Goal: Task Accomplishment & Management: Use online tool/utility

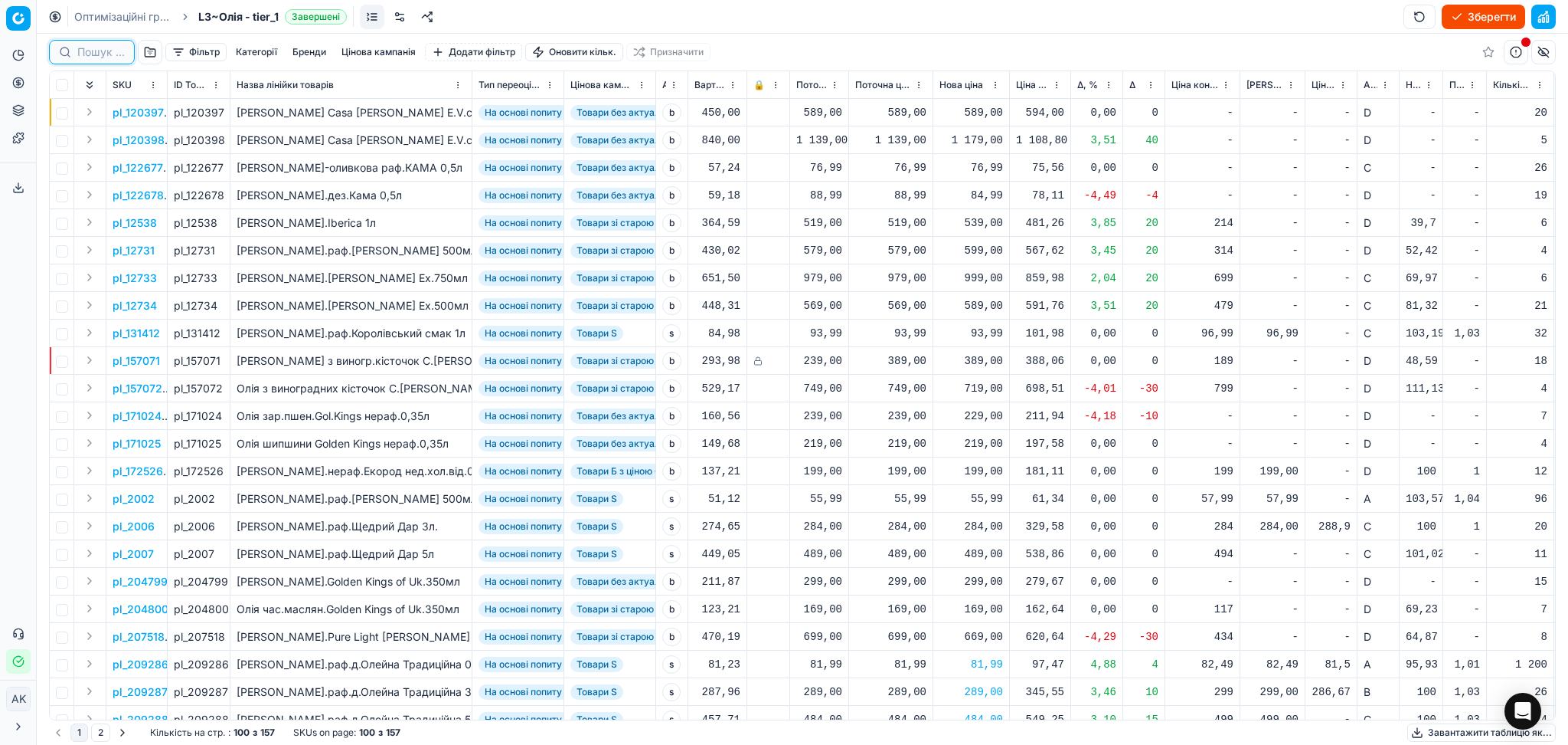
click at [105, 55] on input at bounding box center [101, 51] width 47 height 15
paste input "440"
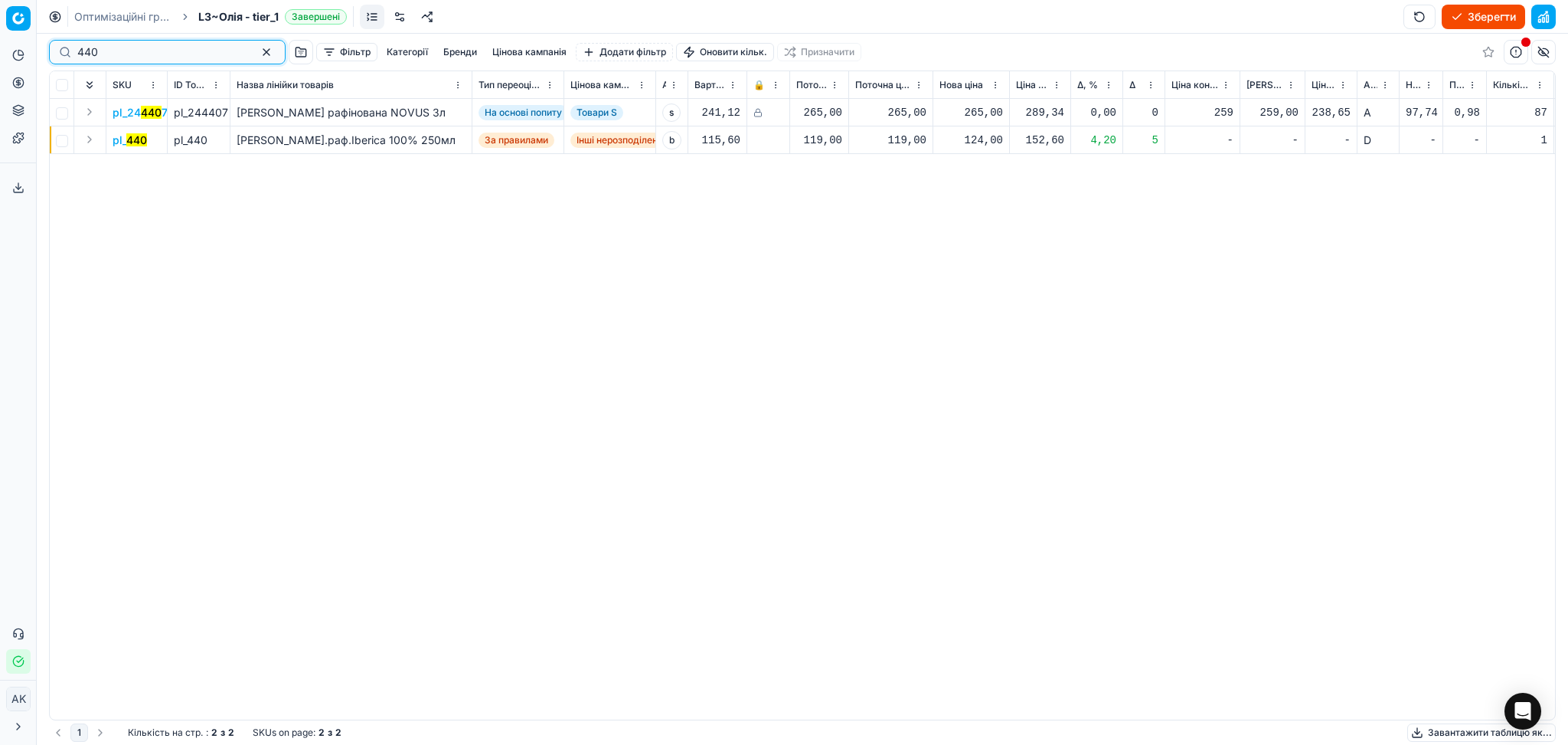
type input "440"
click at [981, 137] on div "124,00" at bounding box center [971, 140] width 64 height 15
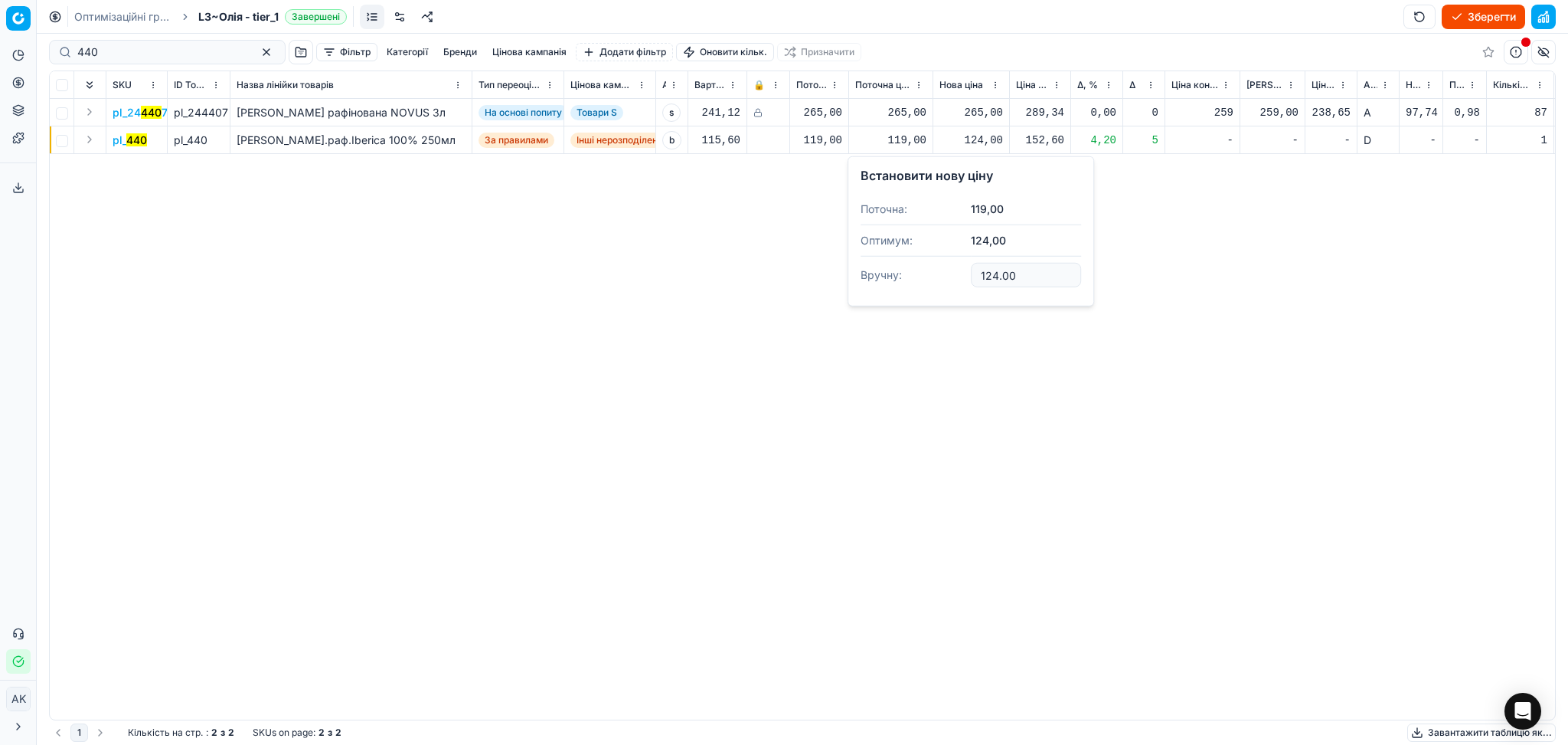
drag, startPoint x: 990, startPoint y: 275, endPoint x: 880, endPoint y: 299, distance: 112.6
click at [882, 290] on dl "Поточна: 119,00 Оптимум: 124,00 Вручну: 124.00" at bounding box center [971, 244] width 221 height 99
type input "119.00"
click at [1026, 346] on div "pl_24 440 7 pl_244407 [PERSON_NAME] рафінована NOVUS 3л На основі попиту Товари…" at bounding box center [802, 409] width 1505 height 620
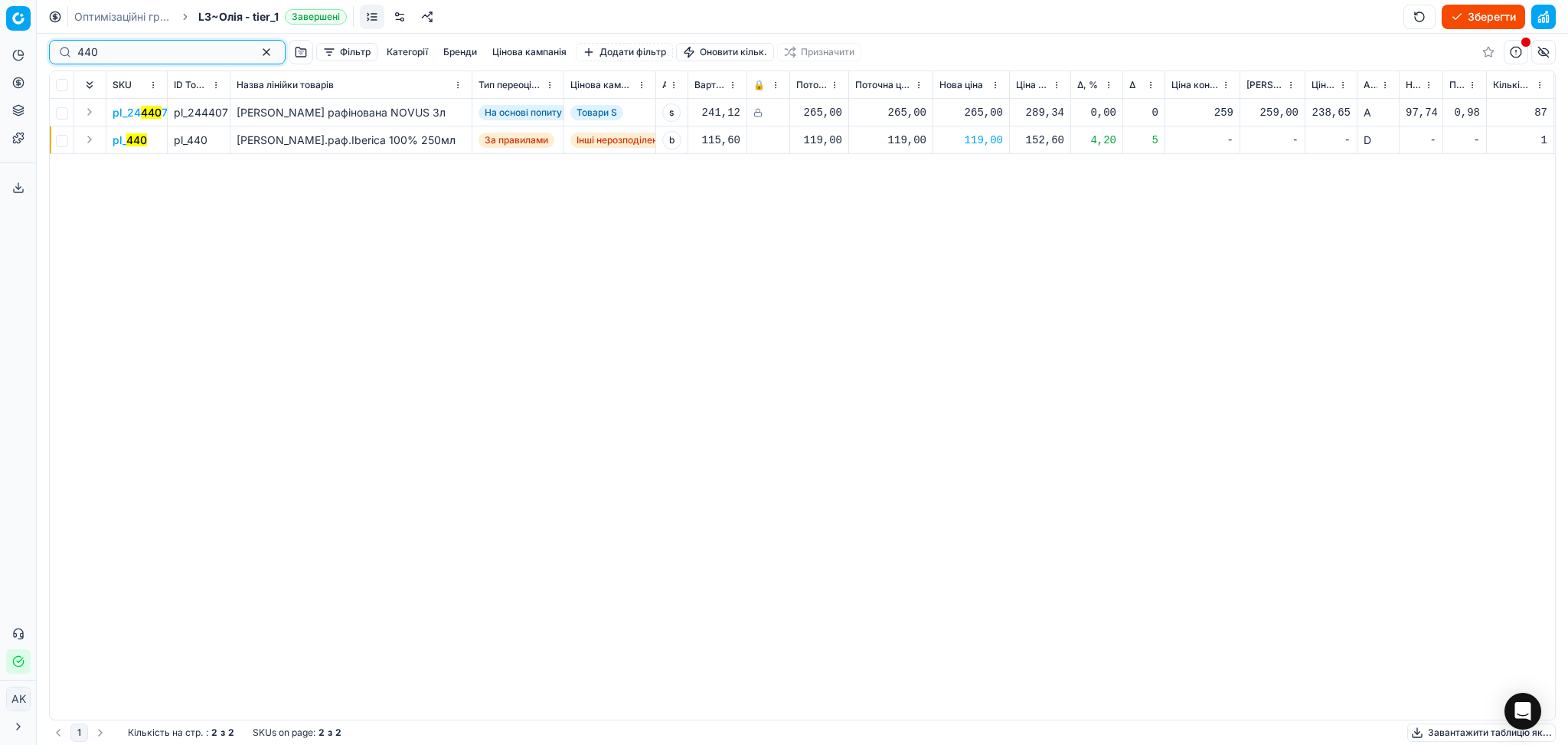
click at [257, 52] on button "button" at bounding box center [266, 51] width 18 height 18
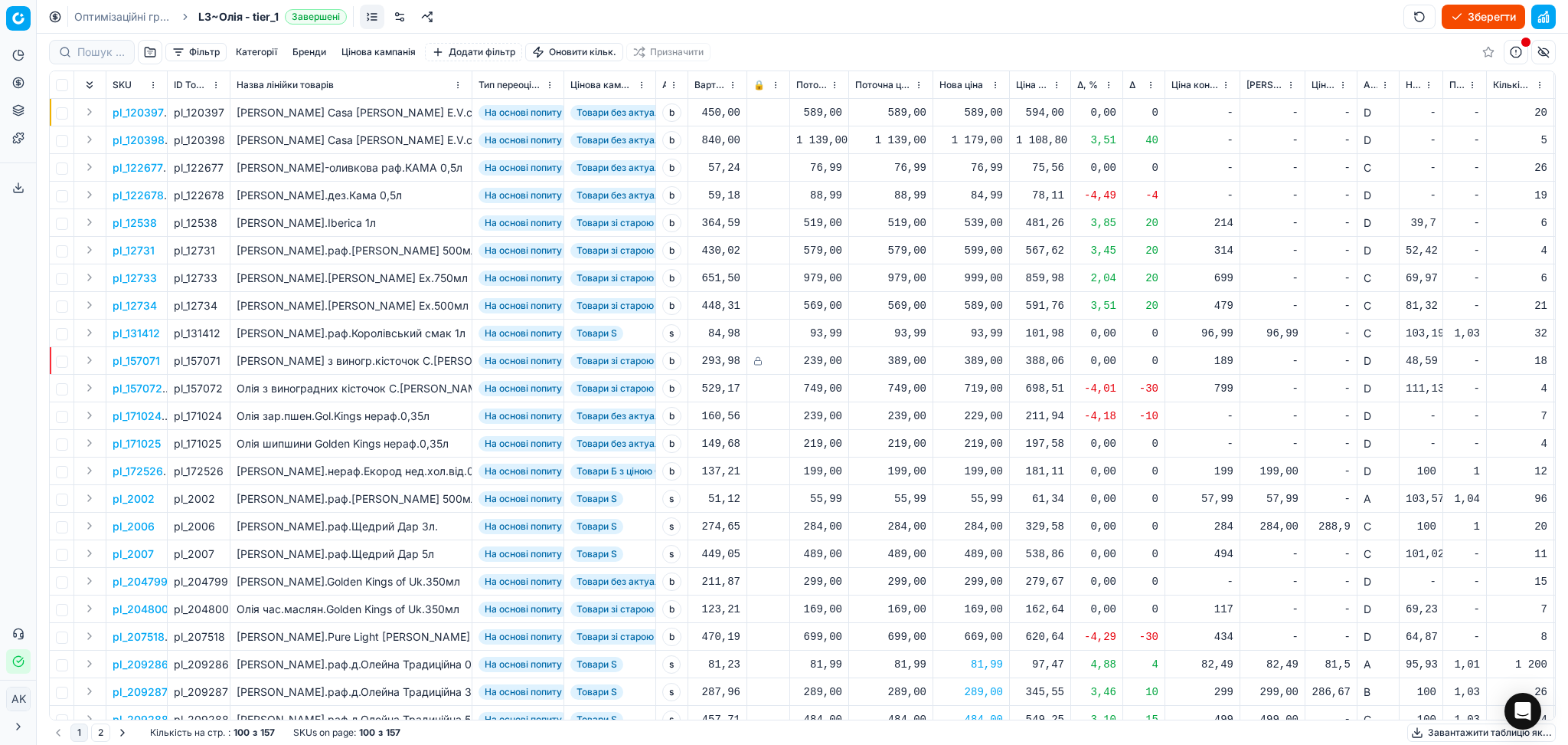
click at [1496, 14] on button "Зберегти" at bounding box center [1484, 17] width 84 height 24
click at [137, 13] on link "Оптимізаційні групи" at bounding box center [123, 17] width 98 height 15
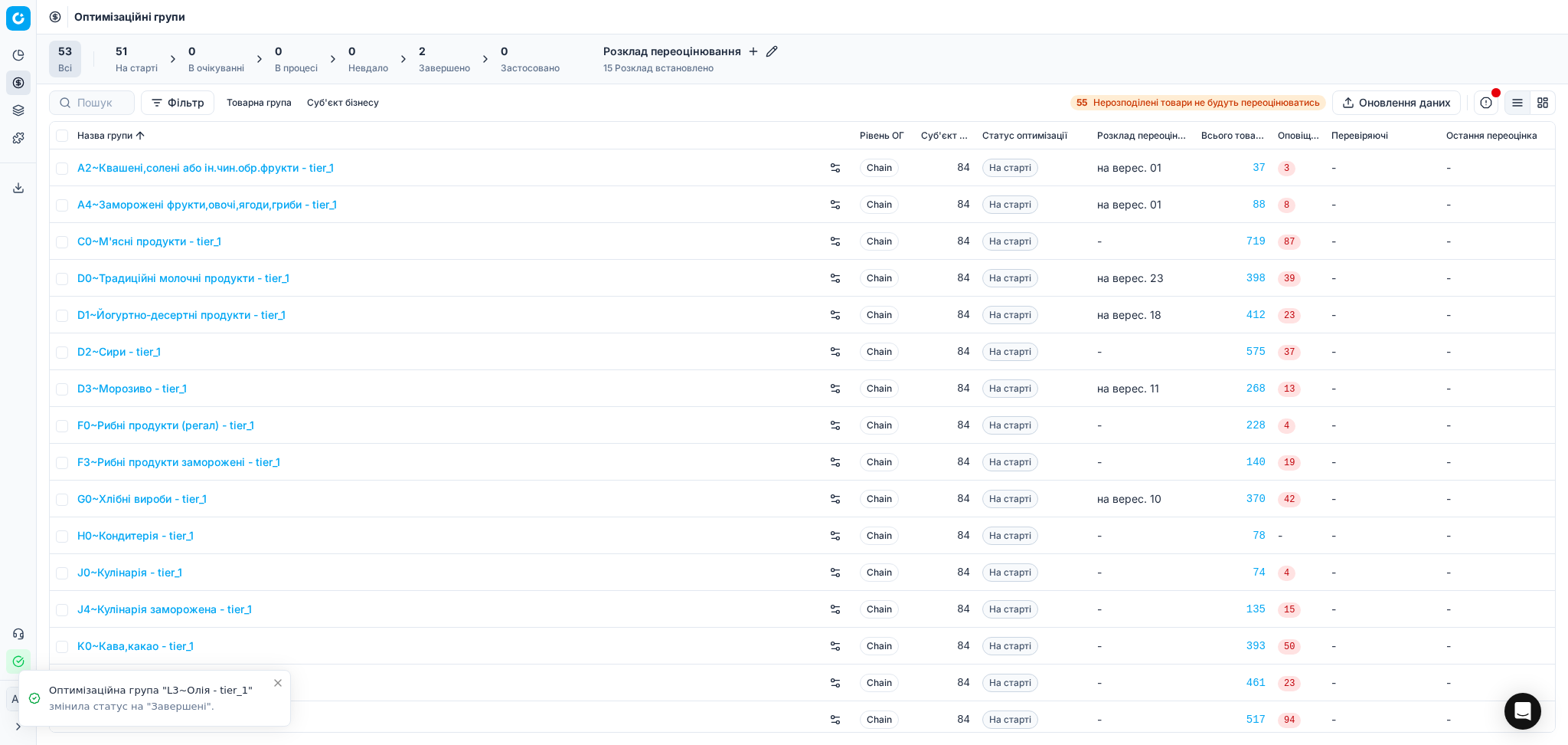
click at [451, 56] on div "2" at bounding box center [444, 51] width 51 height 15
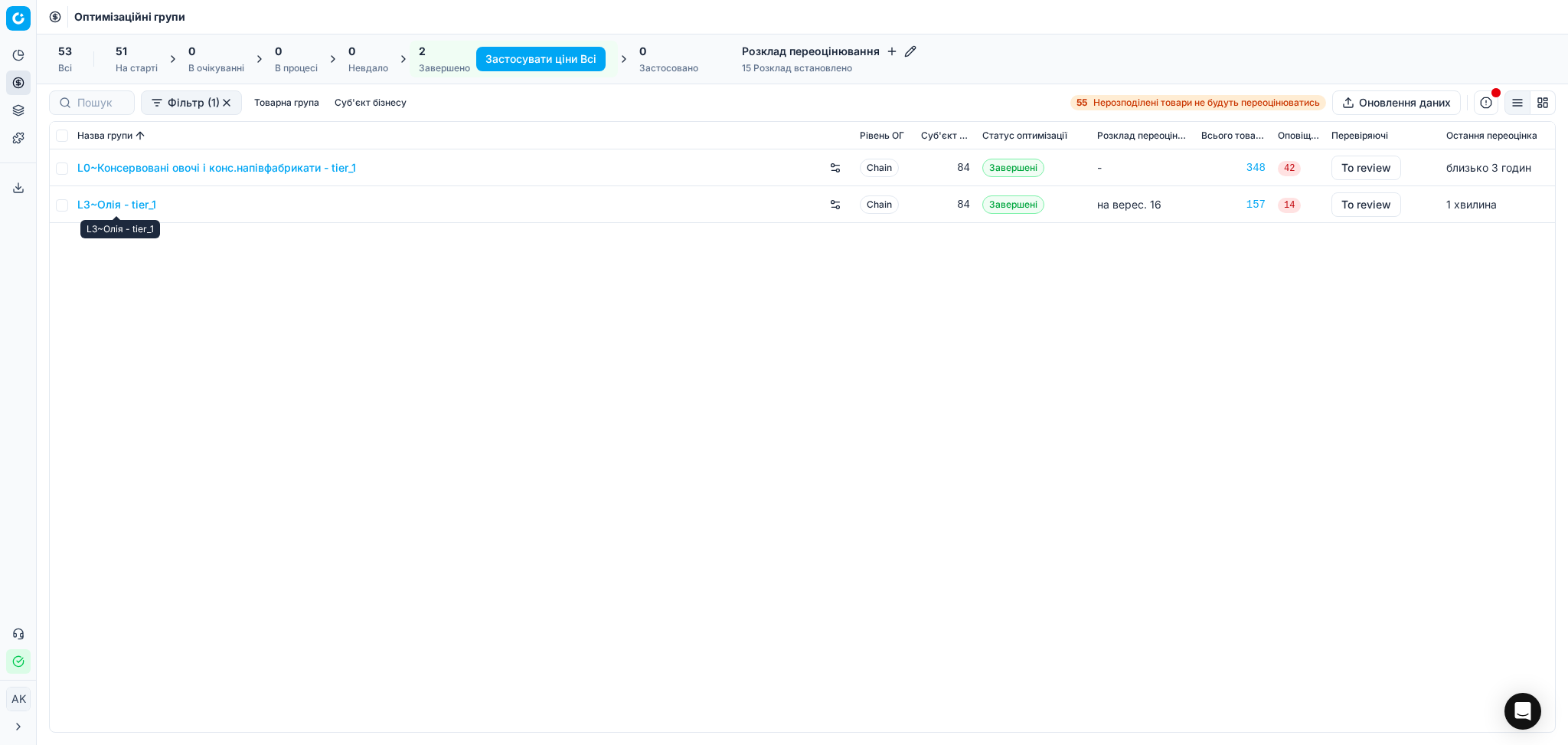
click at [128, 208] on link "L3~Олія - tier_1" at bounding box center [117, 204] width 79 height 15
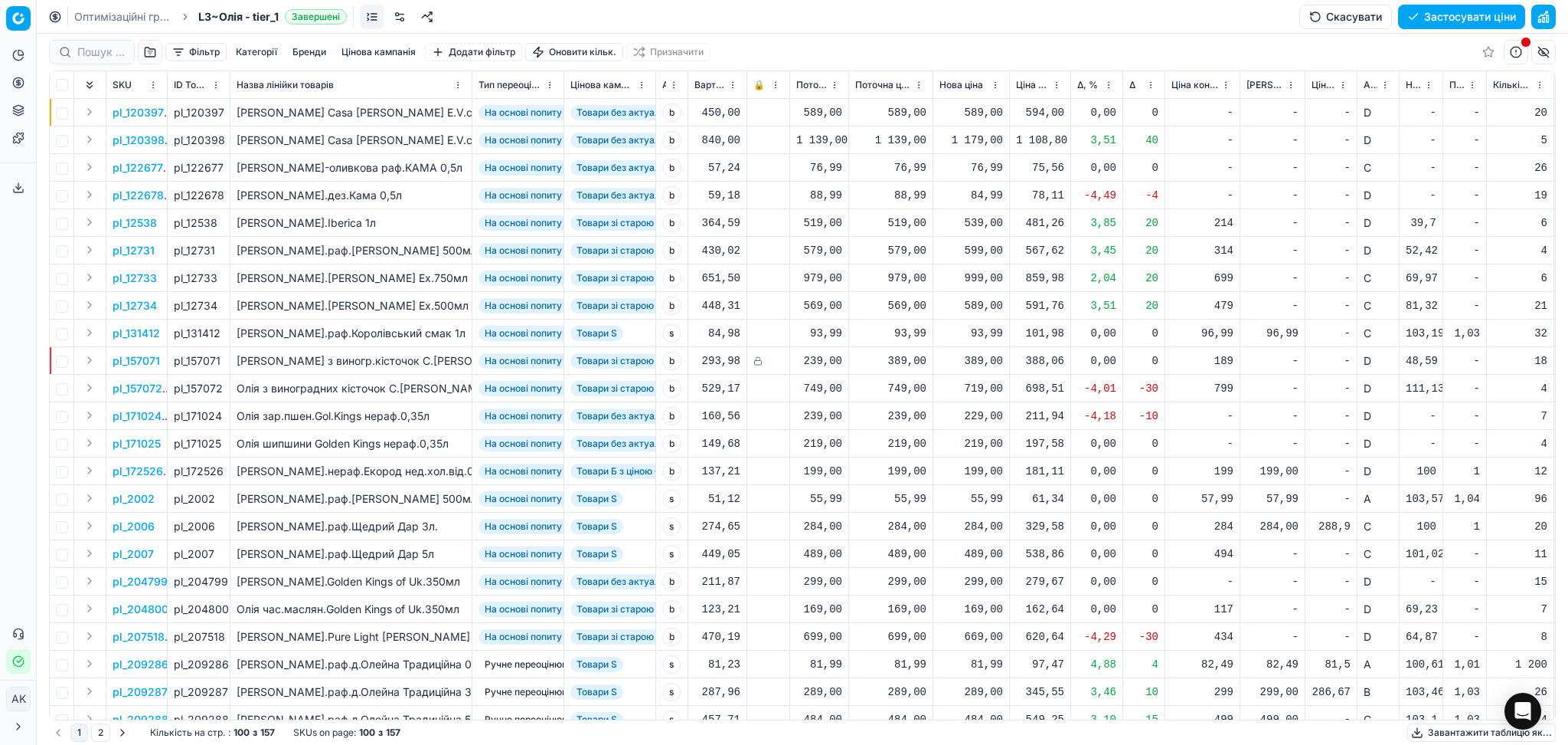
click at [1487, 15] on button "Застосувати ціни" at bounding box center [1462, 17] width 127 height 24
click at [1471, 14] on button "Завантажити звіт" at bounding box center [1461, 17] width 129 height 24
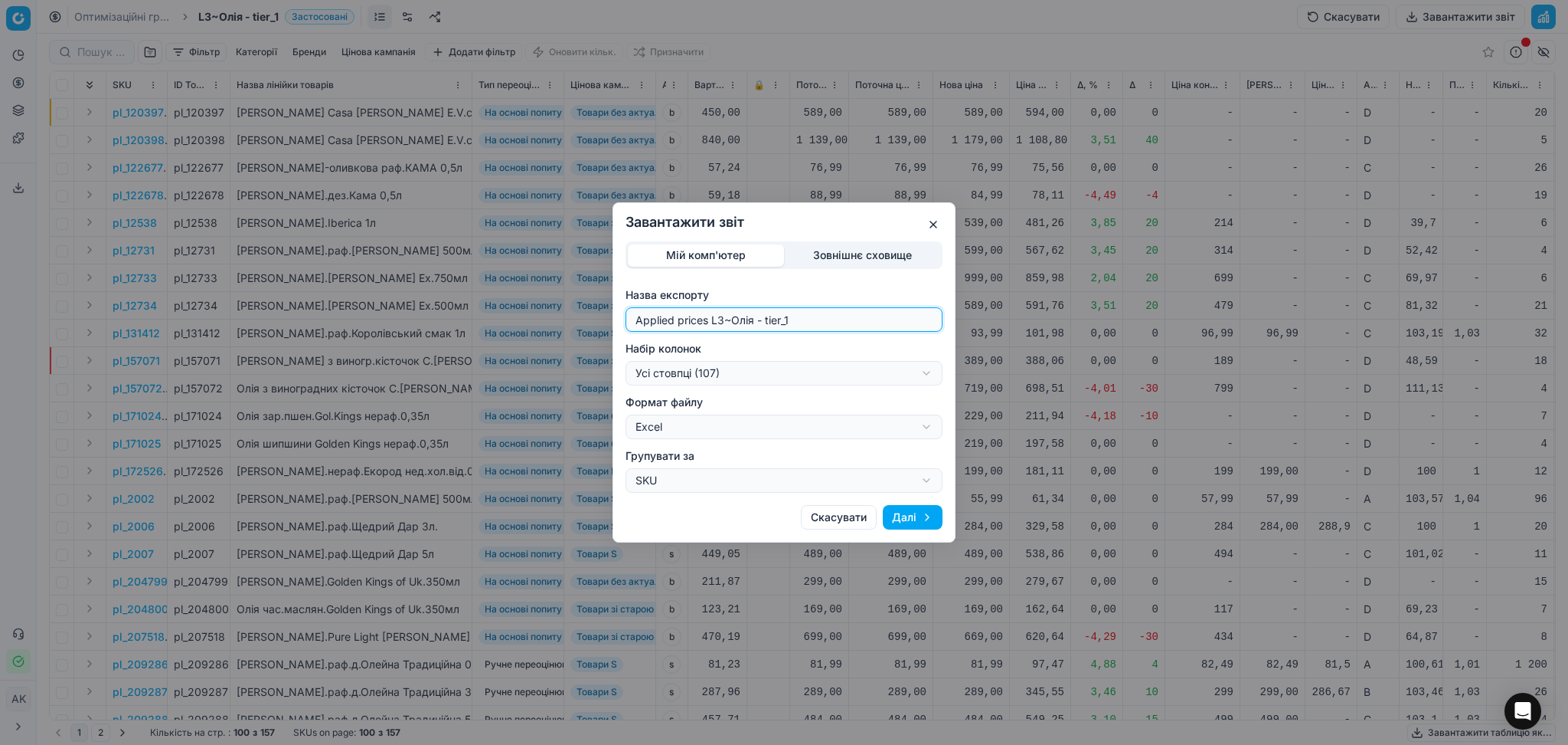
drag, startPoint x: 721, startPoint y: 319, endPoint x: 562, endPoint y: 312, distance: 159.2
click at [576, 317] on div "Завантажити звіт Мій комп'ютер Зовнішнє сховище Назва експорту Applied prices L…" at bounding box center [784, 372] width 1568 height 745
type input "20250916~Олія - tier_1"
click at [738, 368] on div "Завантажити звіт Мій комп'ютер Зовнішнє сховище Назва експорту 20250916~[GEOGRA…" at bounding box center [784, 372] width 1568 height 745
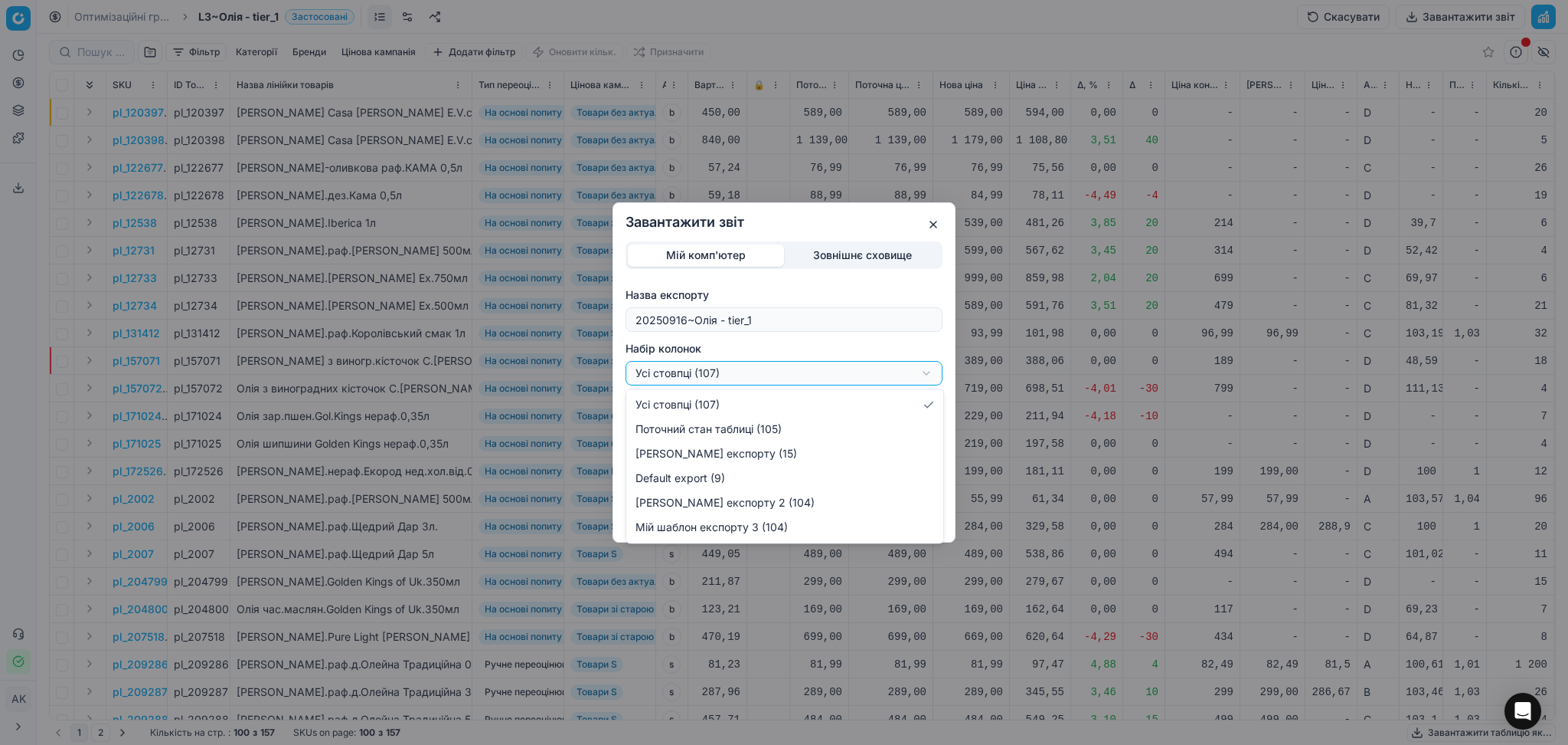
select select "custom"
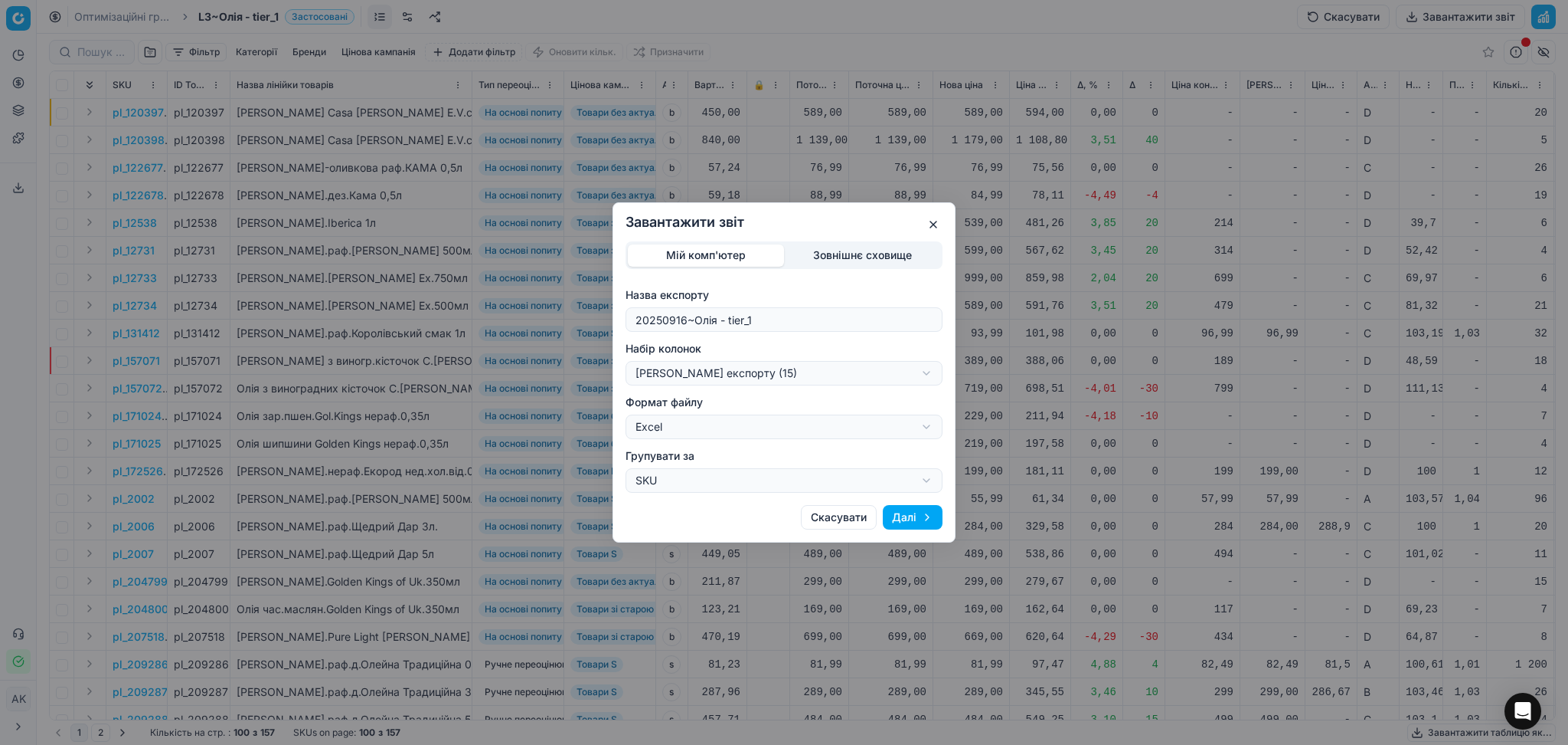
click at [899, 521] on button "Далі" at bounding box center [913, 517] width 60 height 24
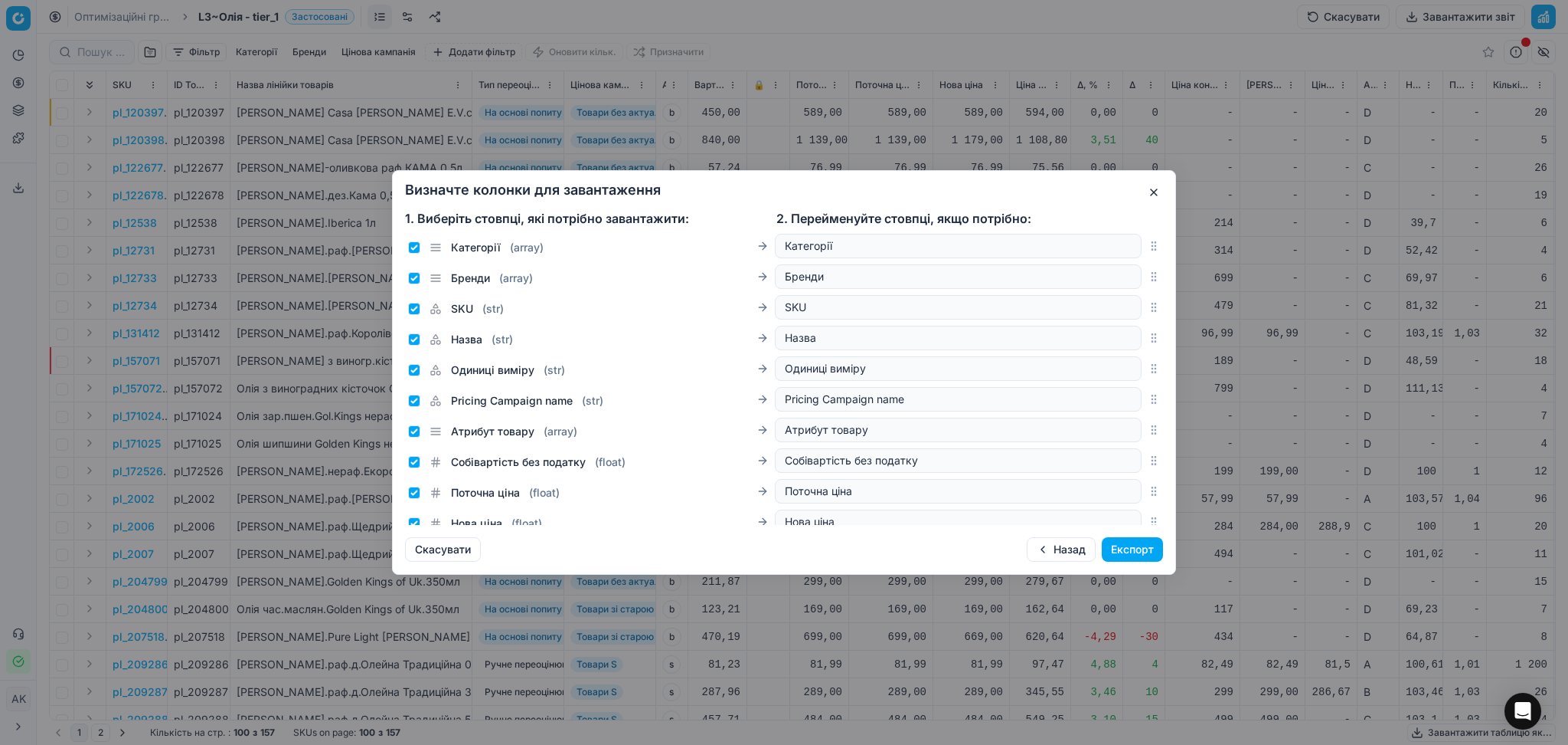
click at [1156, 556] on button "Експорт" at bounding box center [1133, 548] width 62 height 24
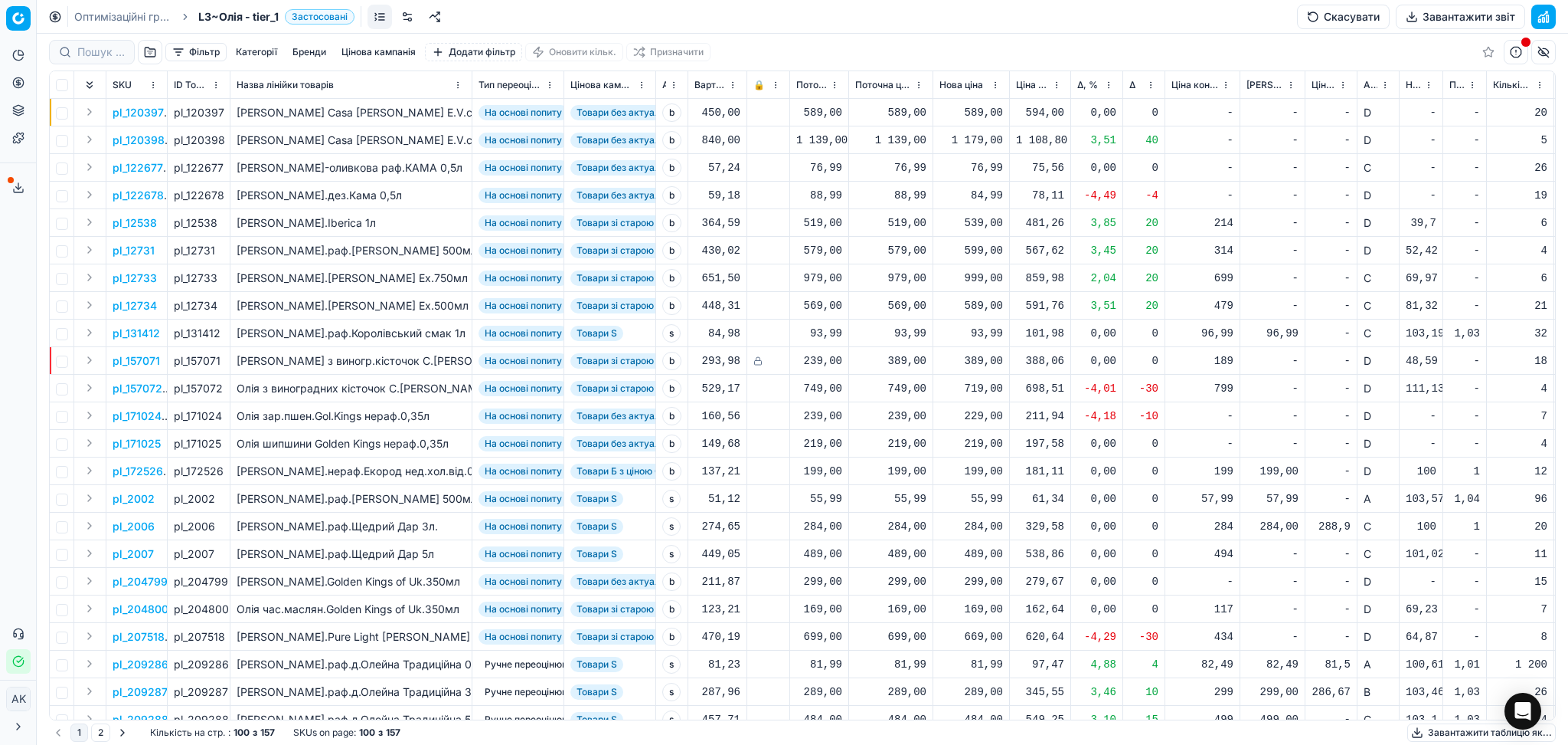
click at [17, 185] on icon at bounding box center [19, 188] width 13 height 13
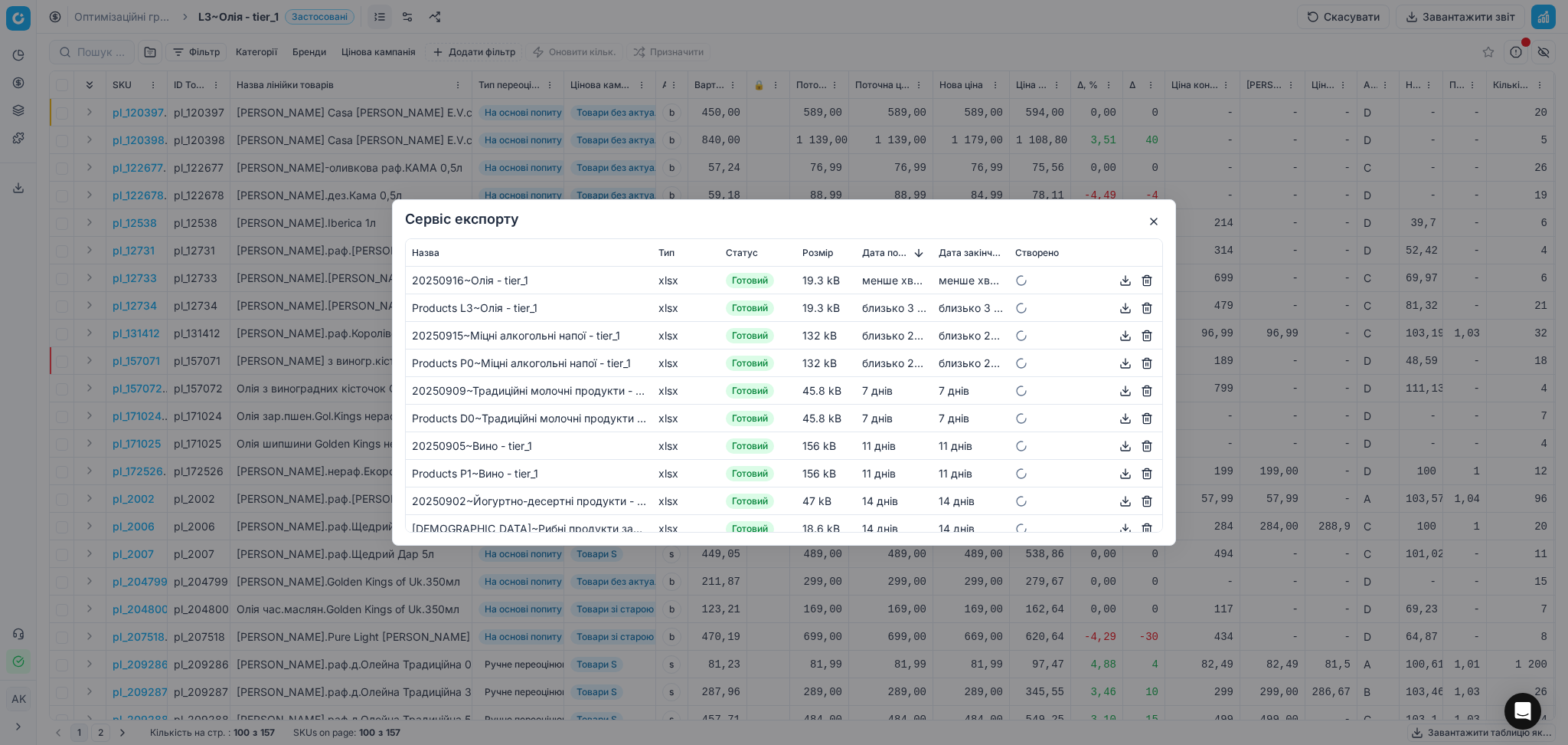
click at [1116, 283] on button "button" at bounding box center [1125, 280] width 18 height 18
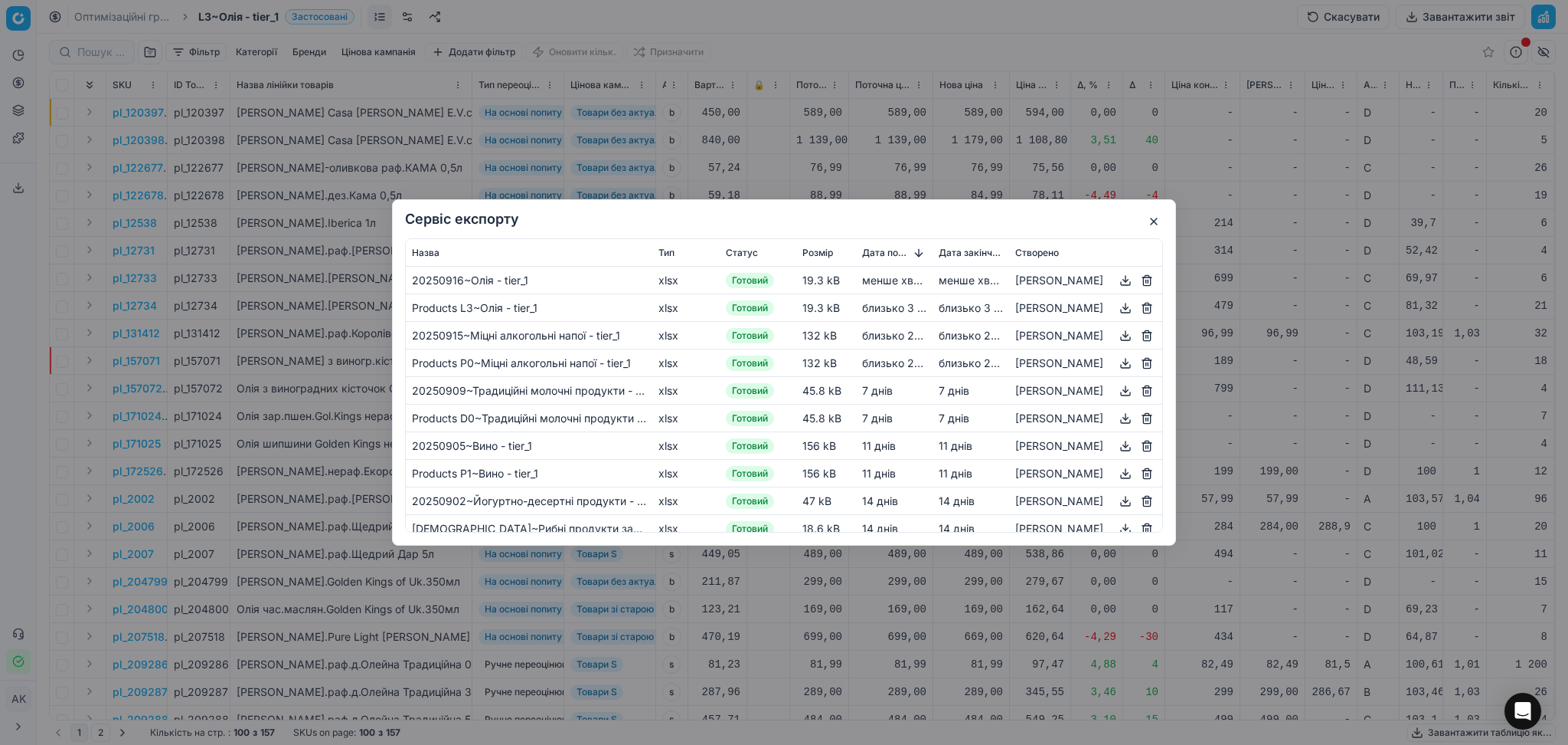
click at [1158, 216] on button "button" at bounding box center [1153, 221] width 18 height 18
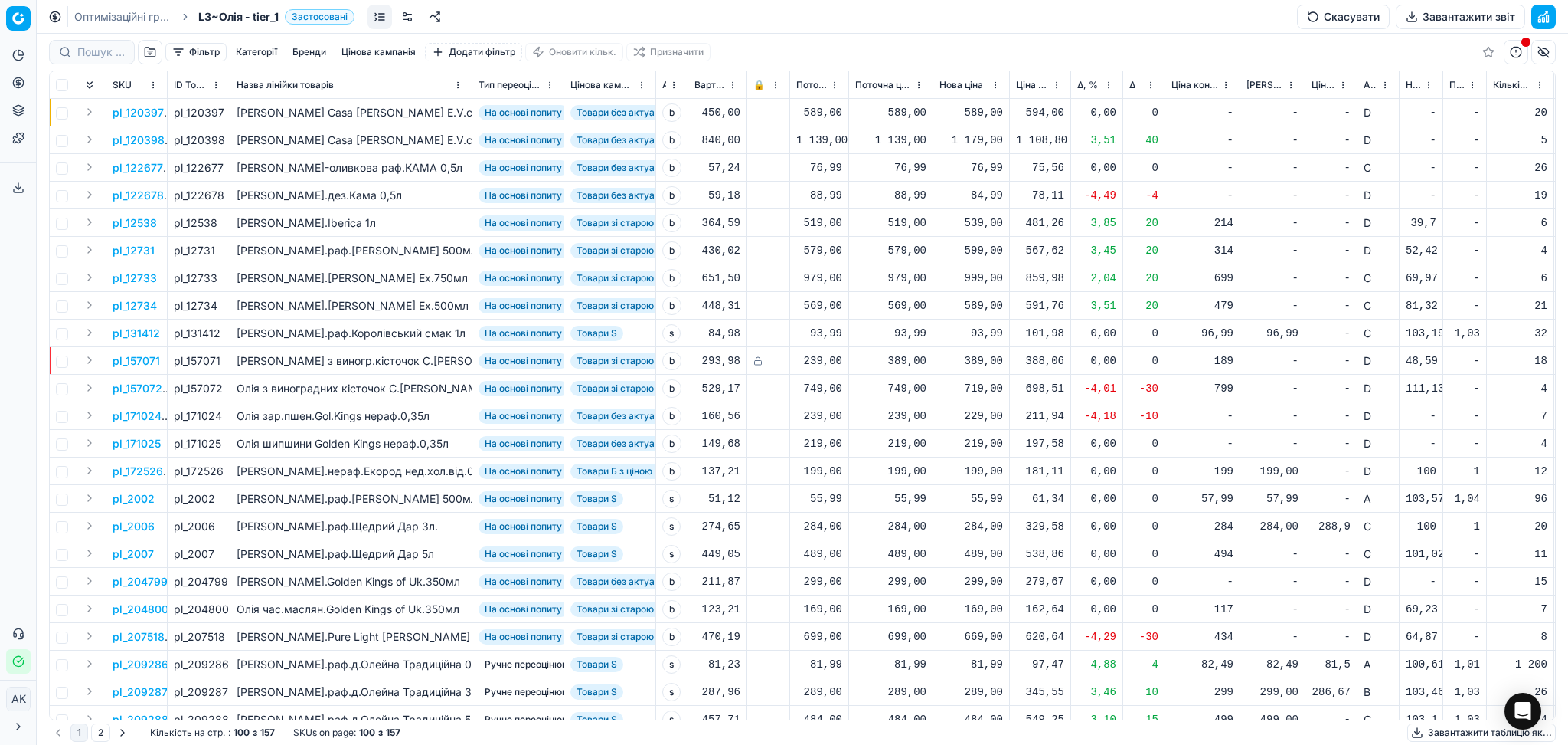
click at [127, 17] on link "Оптимізаційні групи" at bounding box center [123, 17] width 98 height 15
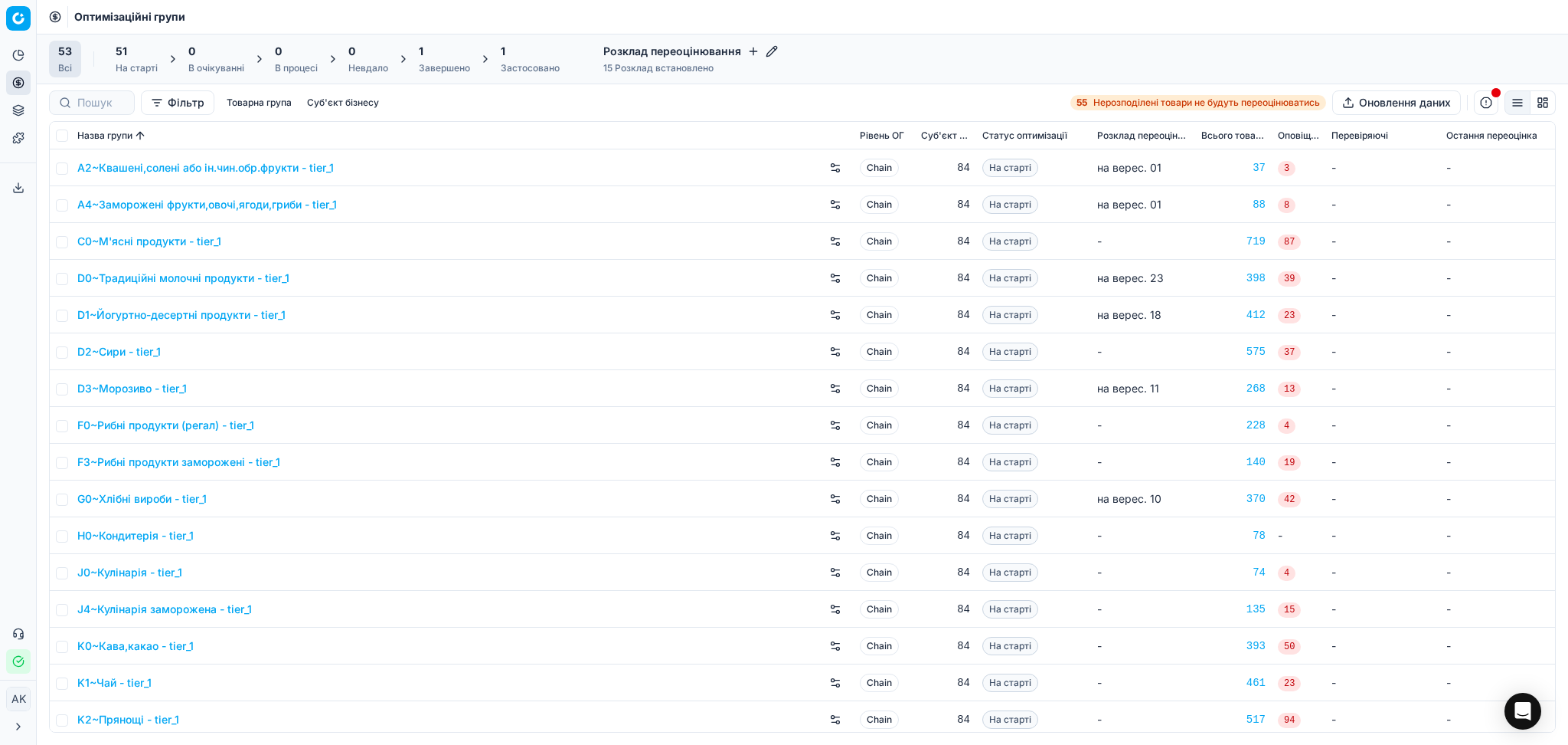
click at [518, 76] on div "1 Застосовано" at bounding box center [530, 58] width 77 height 37
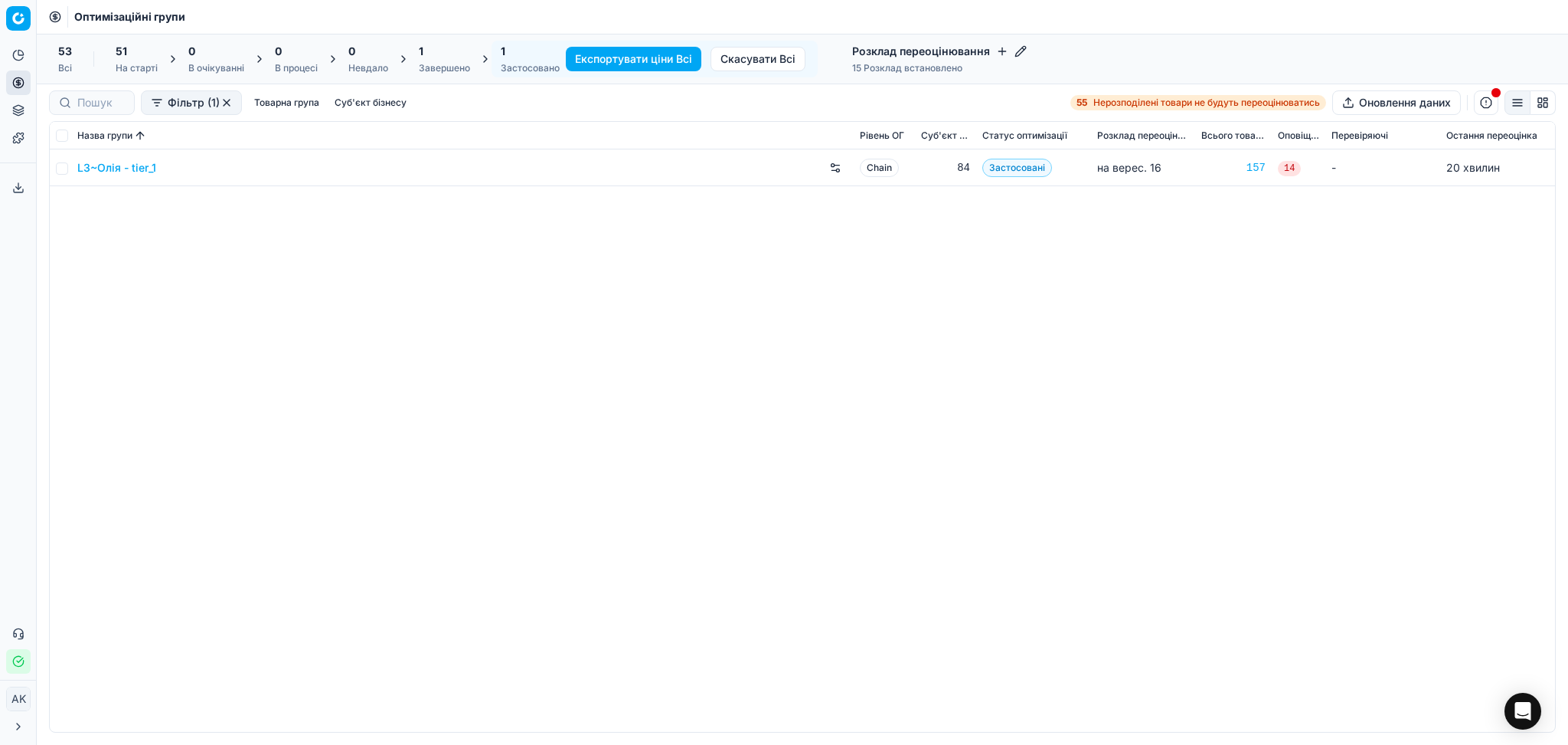
click at [144, 170] on link "L3~Олія - tier_1" at bounding box center [117, 167] width 79 height 15
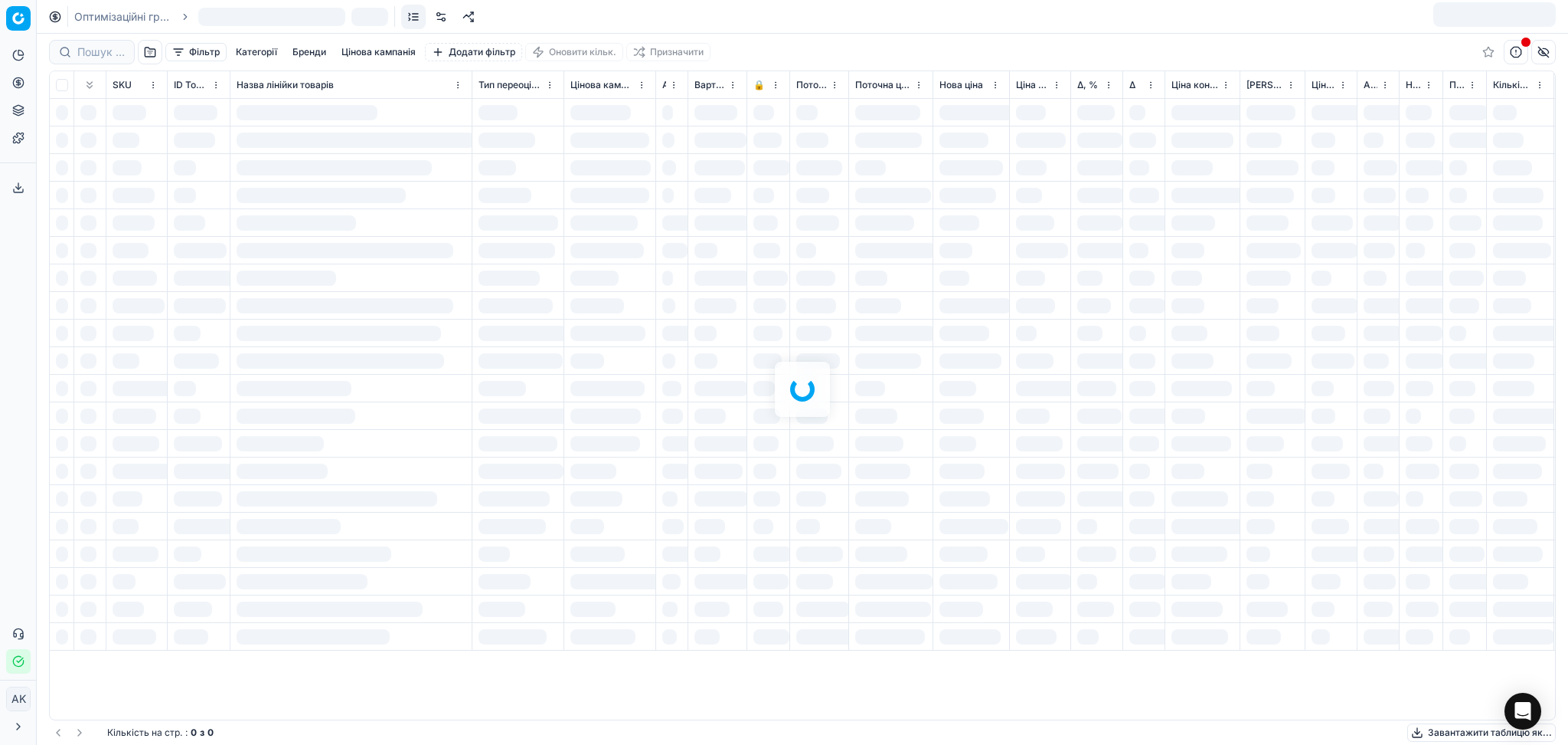
click at [100, 54] on div at bounding box center [802, 389] width 1531 height 711
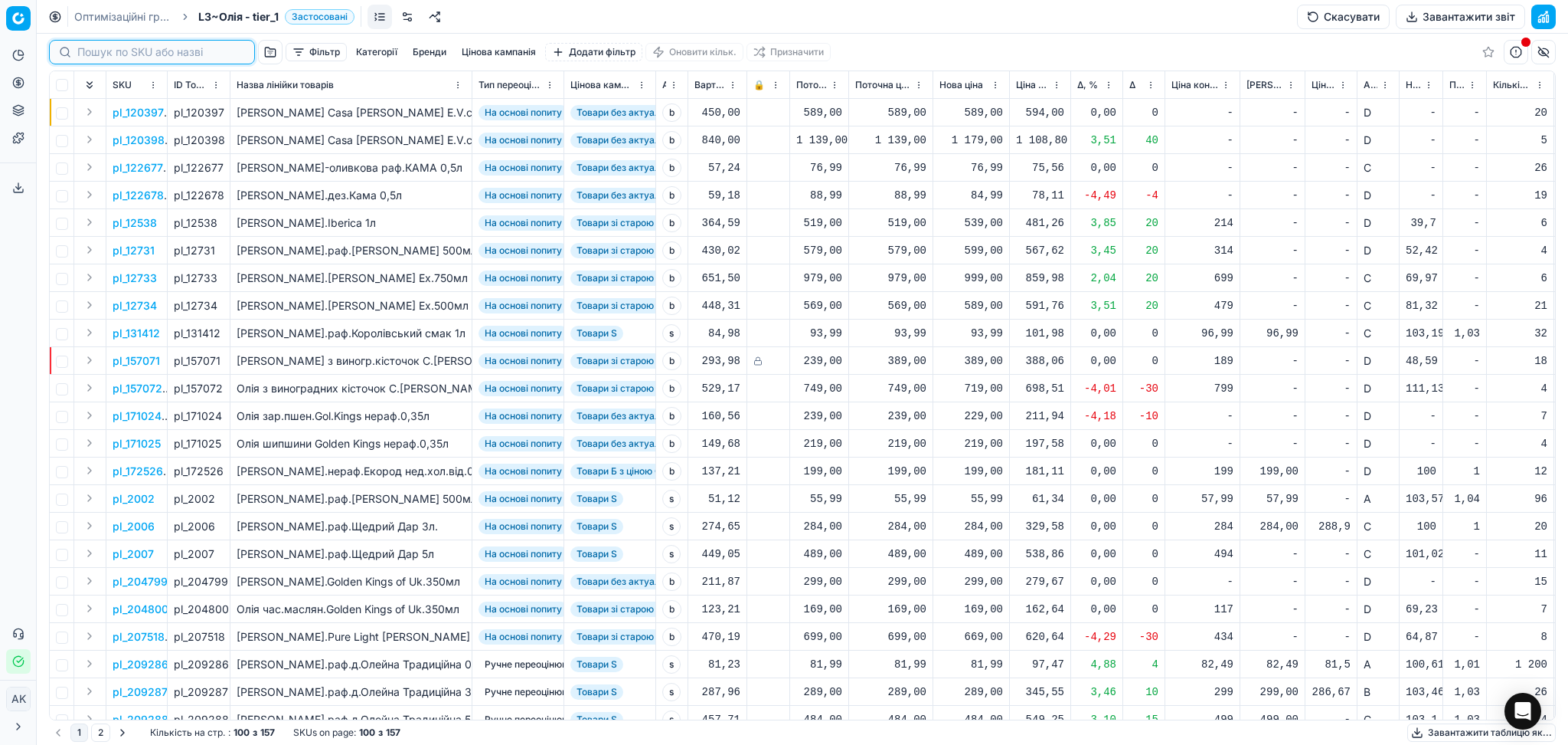
click at [100, 54] on input at bounding box center [161, 51] width 168 height 15
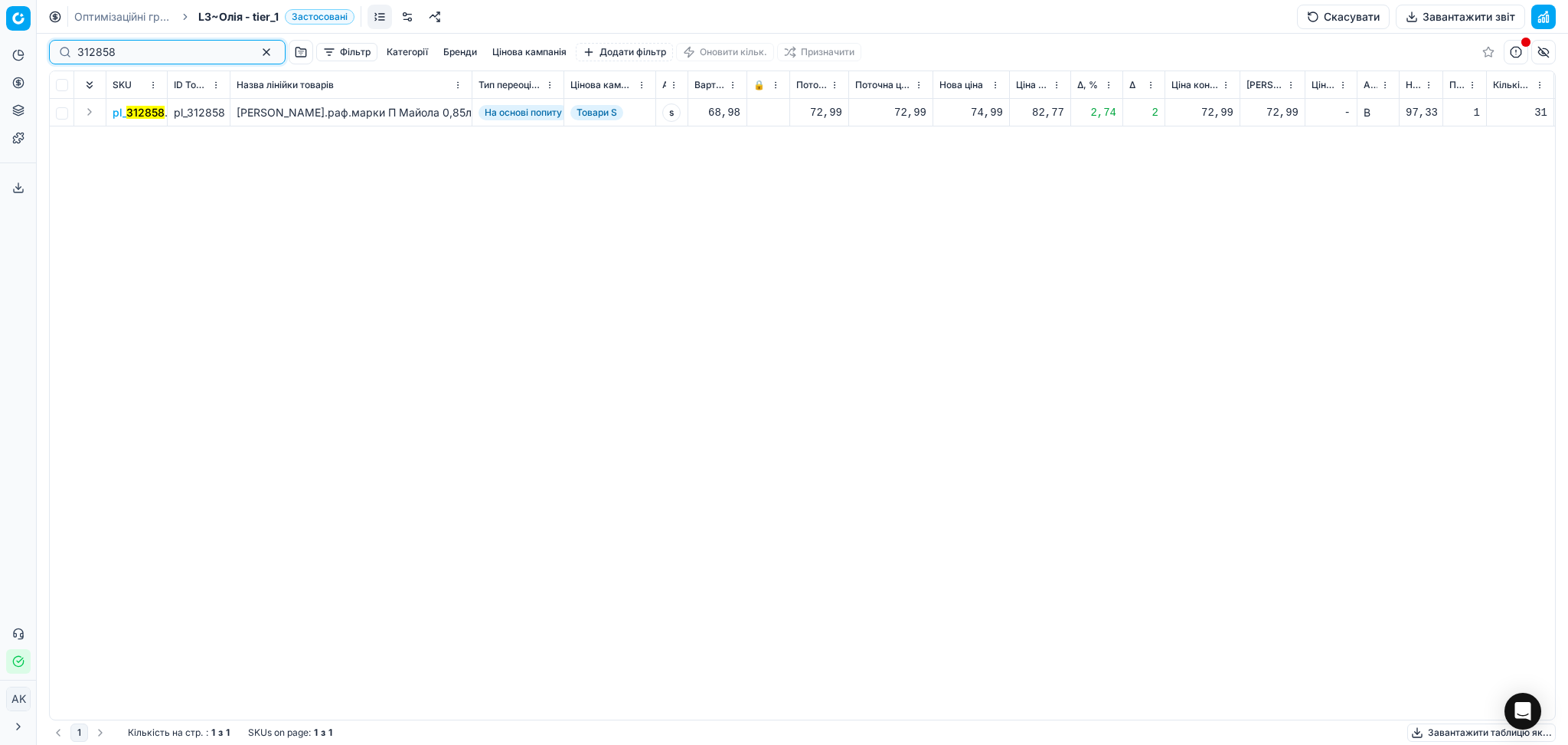
type input "312858"
